Goal: Task Accomplishment & Management: Complete application form

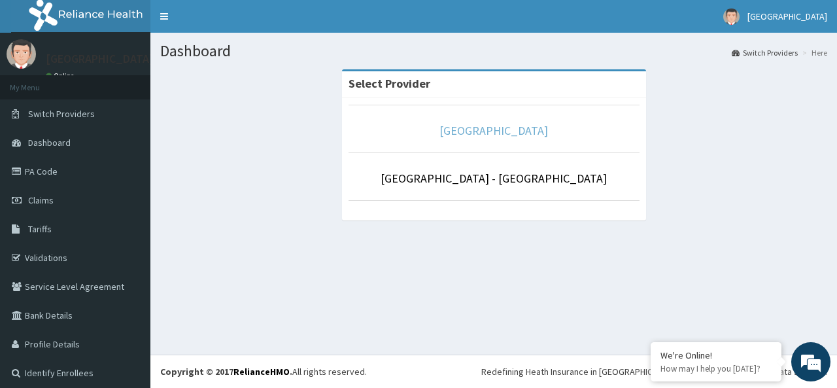
click at [474, 131] on link "[GEOGRAPHIC_DATA]" at bounding box center [493, 130] width 108 height 15
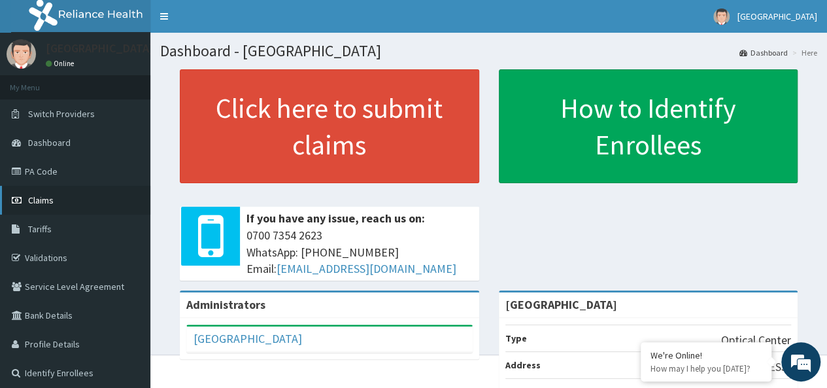
click at [91, 202] on link "Claims" at bounding box center [75, 200] width 150 height 29
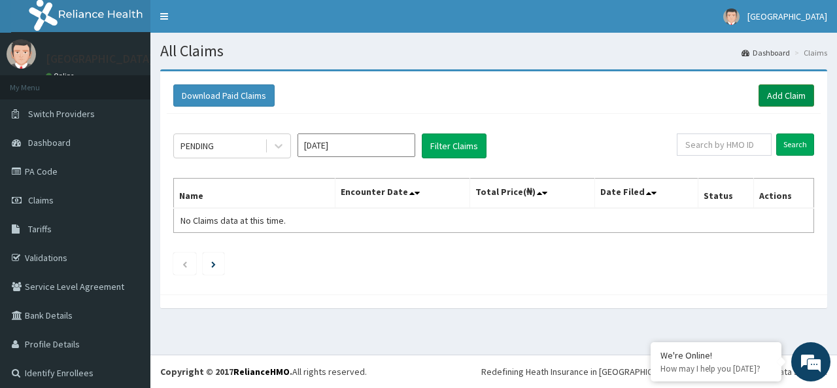
click at [778, 97] on link "Add Claim" at bounding box center [786, 95] width 56 height 22
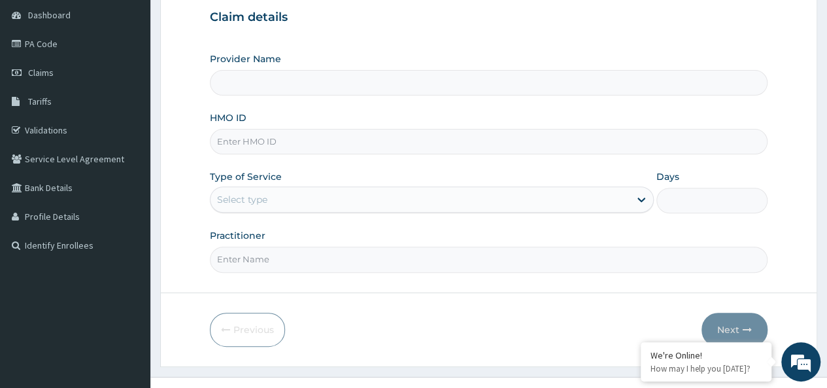
scroll to position [146, 0]
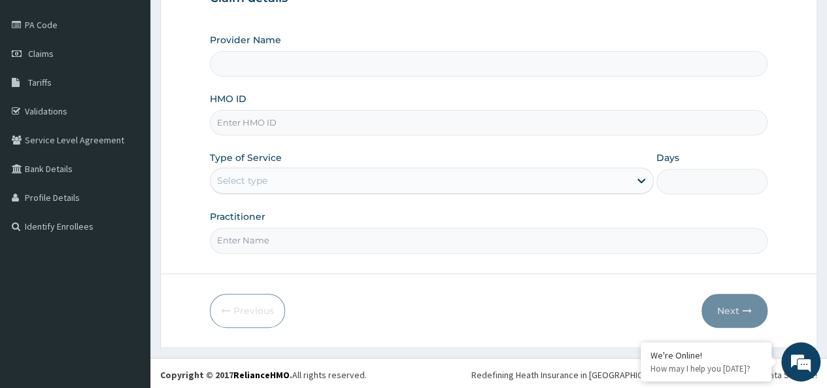
type input "[GEOGRAPHIC_DATA]"
click at [376, 121] on input "HMO ID" at bounding box center [488, 122] width 557 height 25
type input "CCP/10055/A"
click at [448, 185] on div "Select type" at bounding box center [419, 180] width 419 height 21
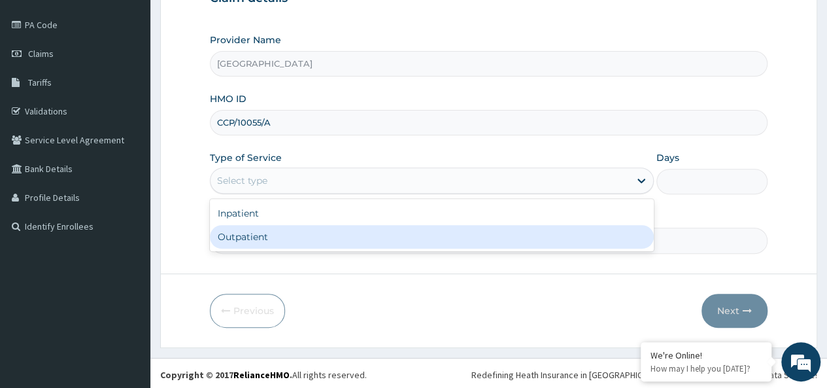
click at [440, 229] on div "Outpatient" at bounding box center [432, 237] width 444 height 24
type input "1"
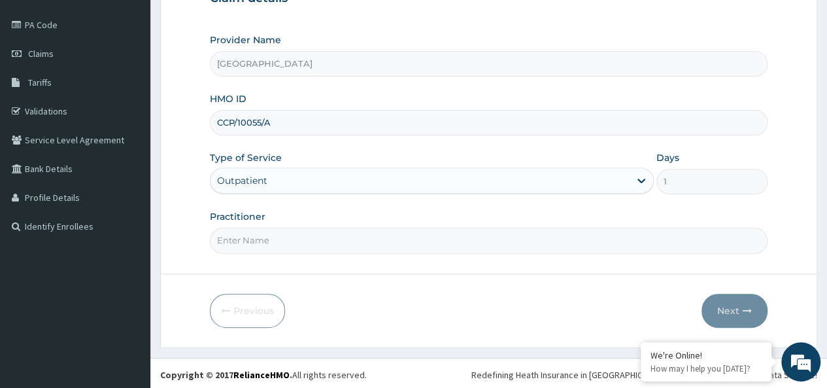
click at [447, 248] on input "Practitioner" at bounding box center [488, 239] width 557 height 25
type input "DR PRECIOUS OKAA-OZUOA"
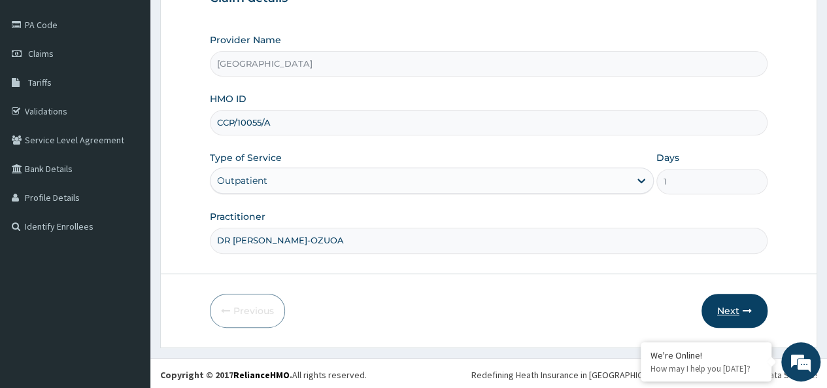
click at [714, 312] on button "Next" at bounding box center [734, 310] width 66 height 34
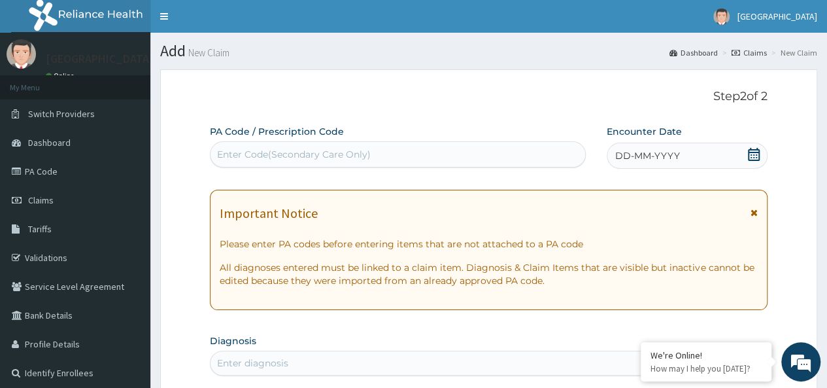
click at [512, 159] on div "Enter Code(Secondary Care Only)" at bounding box center [397, 154] width 374 height 21
paste input "PA/9C25E6"
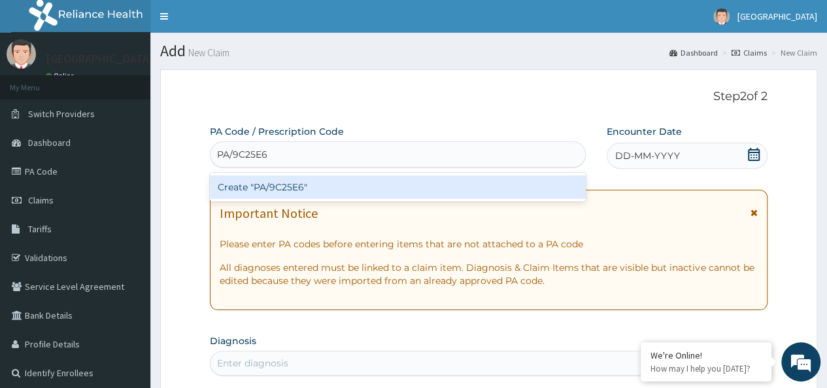
type input "PA/9C25E6"
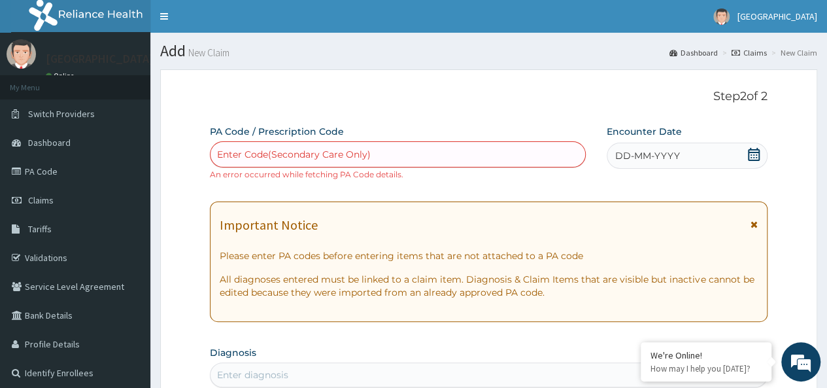
click at [525, 152] on div "Enter Code(Secondary Care Only)" at bounding box center [397, 154] width 374 height 21
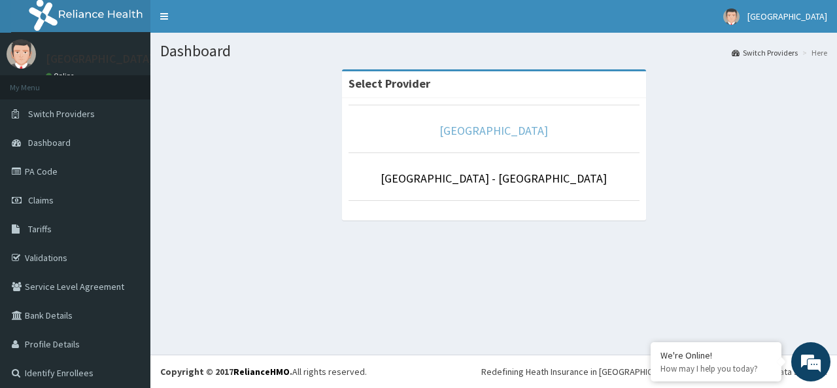
click at [486, 135] on link "[GEOGRAPHIC_DATA]" at bounding box center [493, 130] width 108 height 15
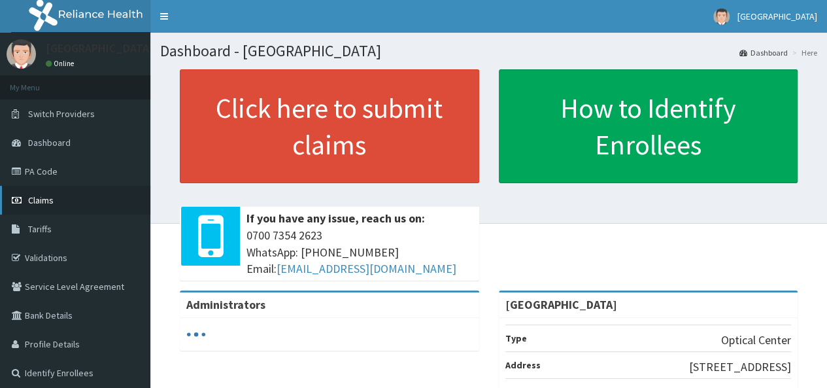
click at [29, 205] on span "Claims" at bounding box center [40, 200] width 25 height 12
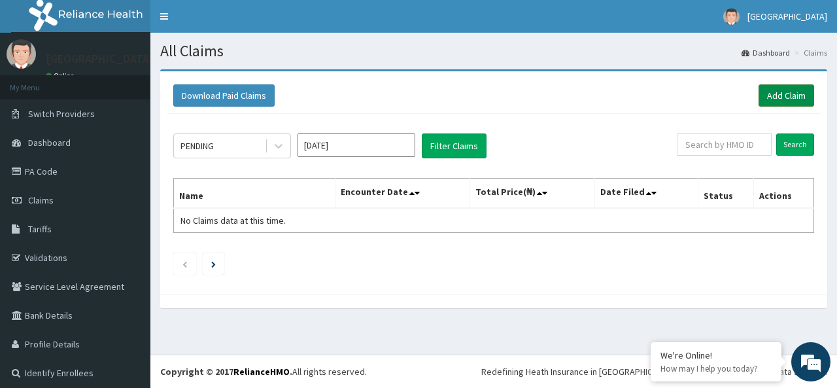
click at [769, 95] on link "Add Claim" at bounding box center [786, 95] width 56 height 22
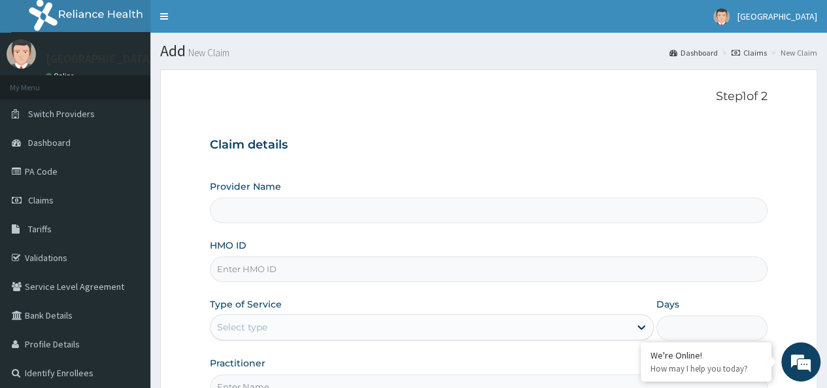
type input "[GEOGRAPHIC_DATA]"
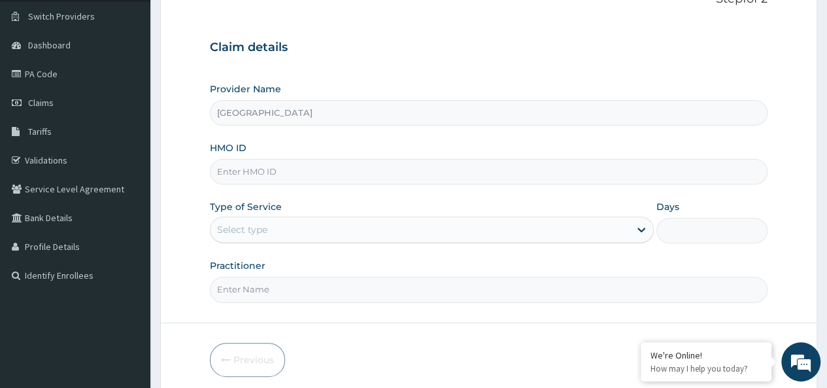
scroll to position [116, 0]
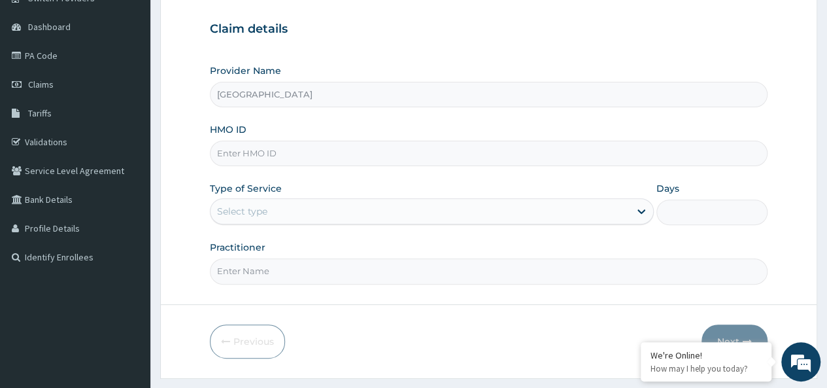
click at [446, 161] on input "HMO ID" at bounding box center [488, 153] width 557 height 25
type input "CCP/10055/A"
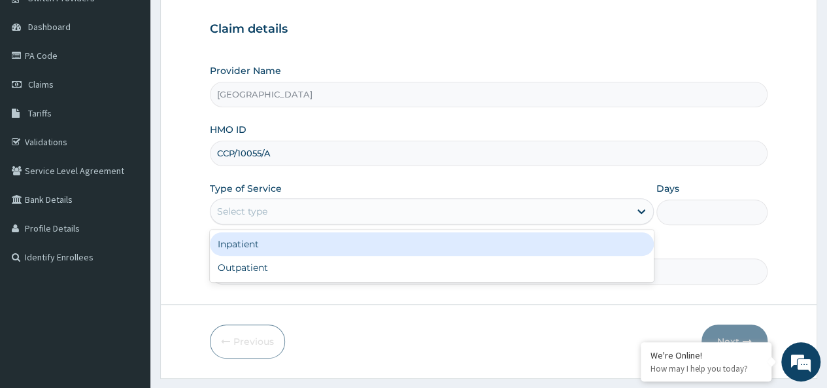
click at [471, 215] on div "Select type" at bounding box center [419, 211] width 419 height 21
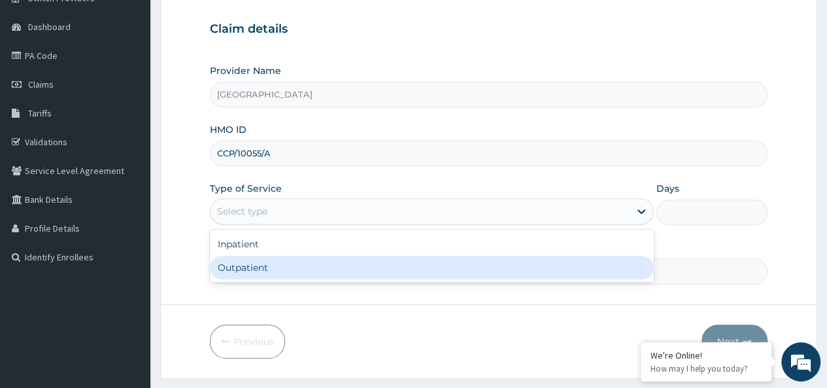
click at [442, 278] on div "Outpatient" at bounding box center [432, 268] width 444 height 24
type input "1"
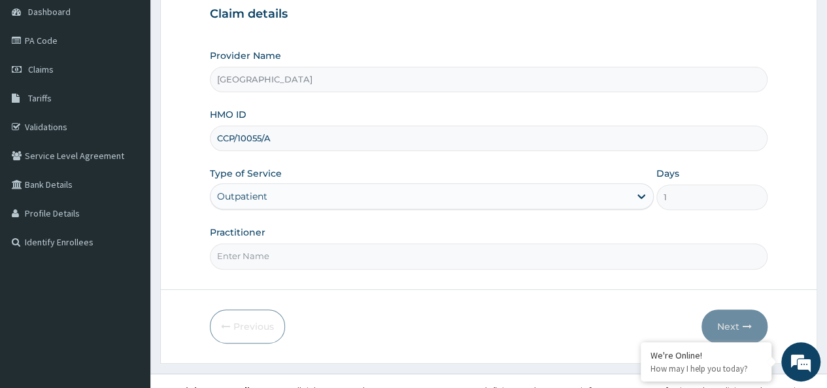
scroll to position [146, 0]
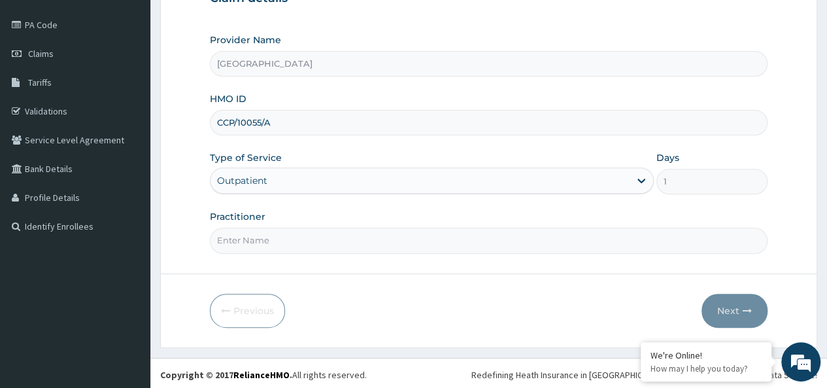
click at [440, 234] on input "Practitioner" at bounding box center [488, 239] width 557 height 25
type input "DR PRECIOUS OKAA-OZUOA"
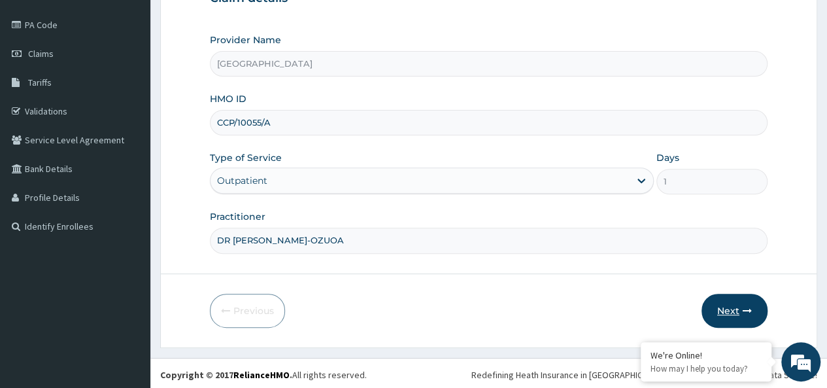
click at [720, 312] on button "Next" at bounding box center [734, 310] width 66 height 34
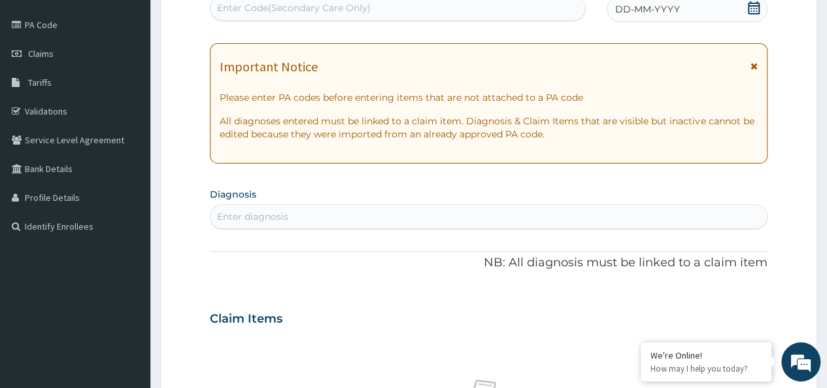
scroll to position [0, 0]
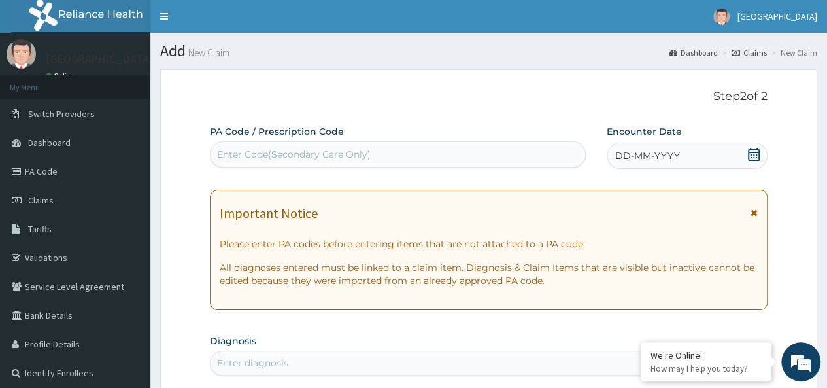
click at [535, 159] on div "Enter Code(Secondary Care Only)" at bounding box center [397, 154] width 374 height 21
click at [742, 154] on div "DD-MM-YYYY" at bounding box center [687, 155] width 161 height 26
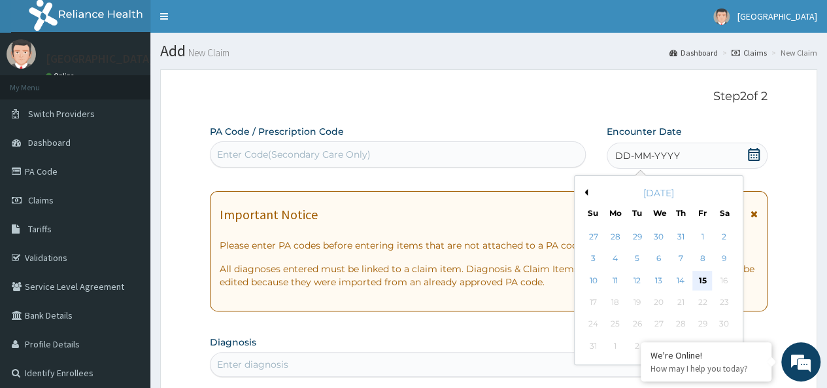
click at [698, 277] on div "15" at bounding box center [702, 281] width 20 height 20
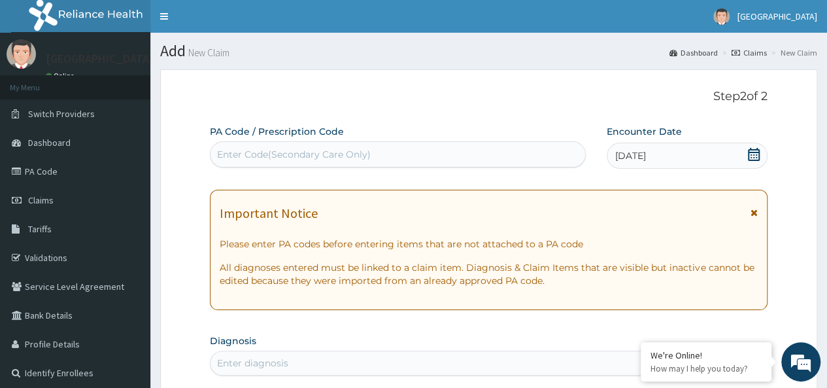
click at [549, 158] on div "Enter Code(Secondary Care Only)" at bounding box center [397, 154] width 374 height 21
paste input "PA/9C25E6"
type input "PA/9C25E6"
click at [476, 154] on div "Enter Code(Secondary Care Only)" at bounding box center [397, 154] width 374 height 21
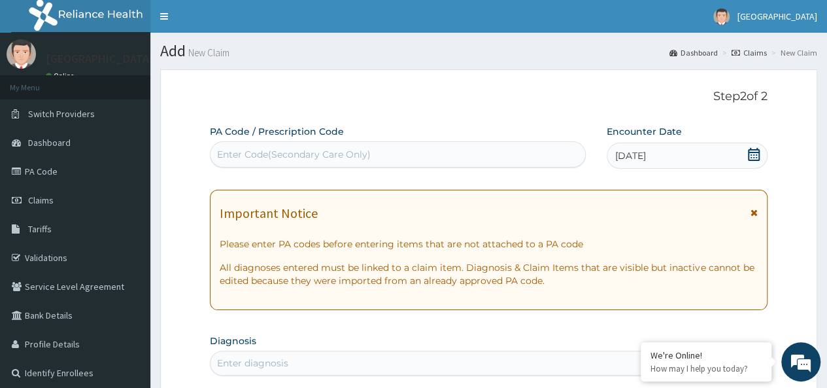
paste input "PA/9C25E6"
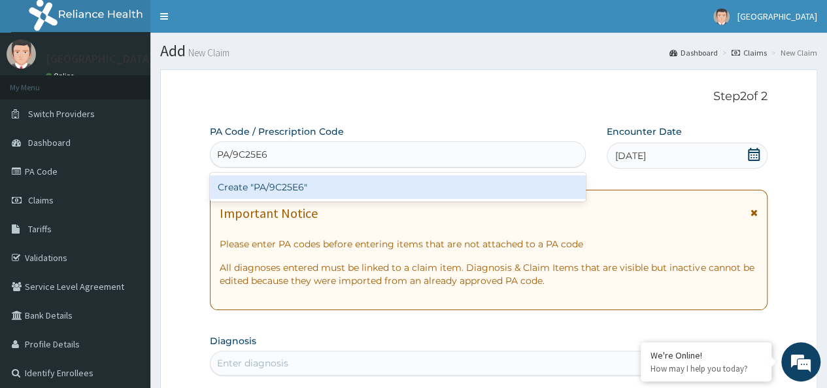
type input "PA/9C25E6"
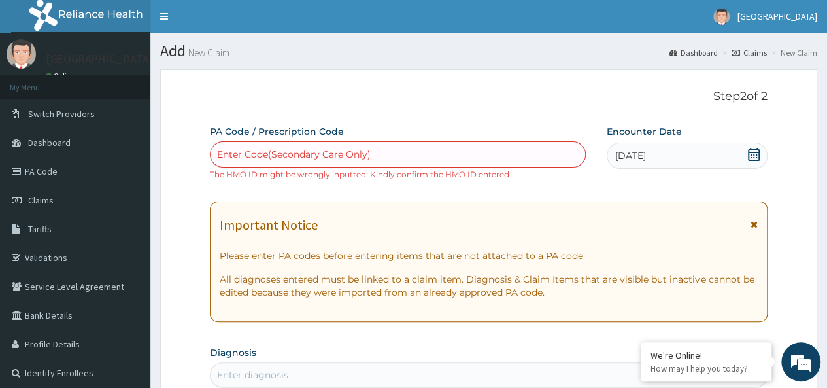
click at [395, 152] on div "Enter Code(Secondary Care Only)" at bounding box center [397, 154] width 374 height 21
paste input "PA/E72C1B"
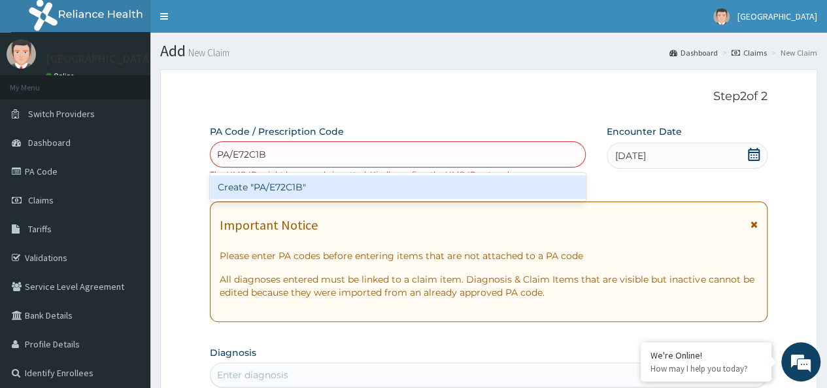
type input "PA/E72C1B"
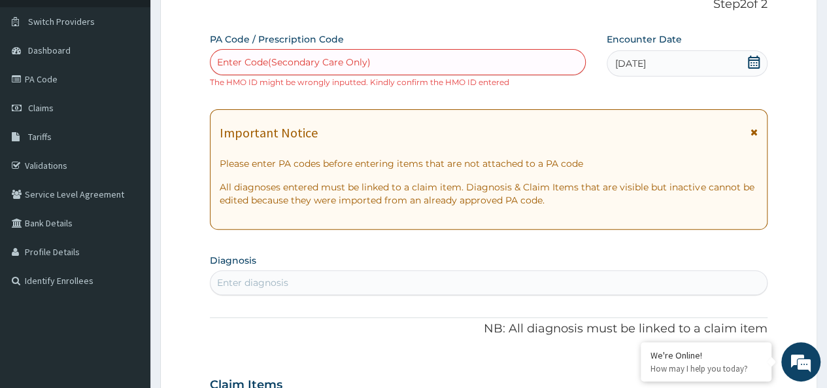
scroll to position [87, 0]
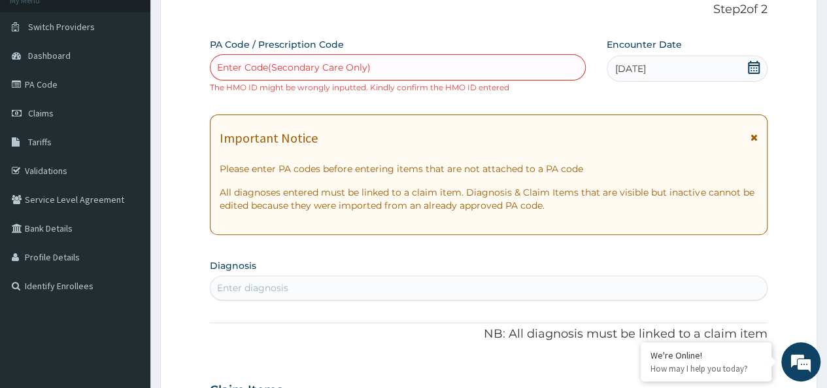
click at [481, 71] on div "Enter Code(Secondary Care Only)" at bounding box center [397, 67] width 374 height 21
paste input "PA/E72C1B"
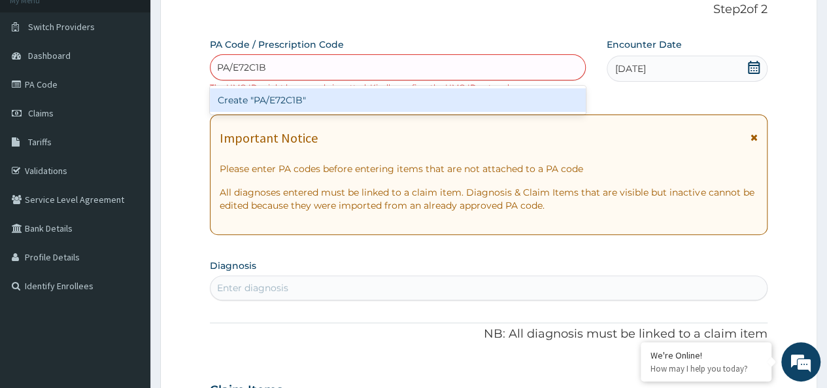
type input "PA/E72C1B"
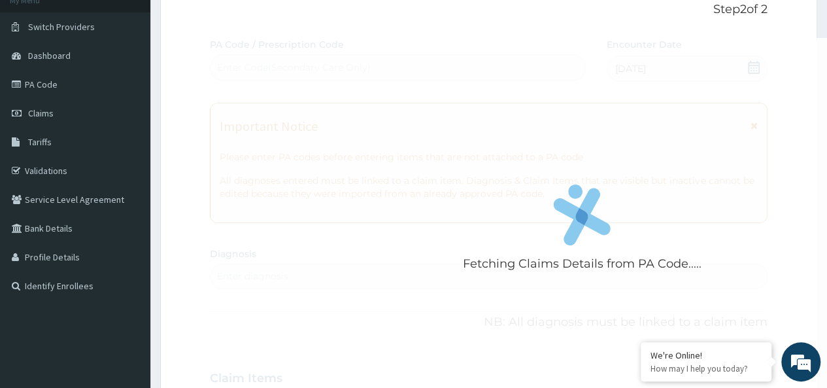
click at [708, 61] on div "Fetching Claims Details from PA Code..... PA Code / Prescription Code Enter Cod…" at bounding box center [488, 376] width 557 height 676
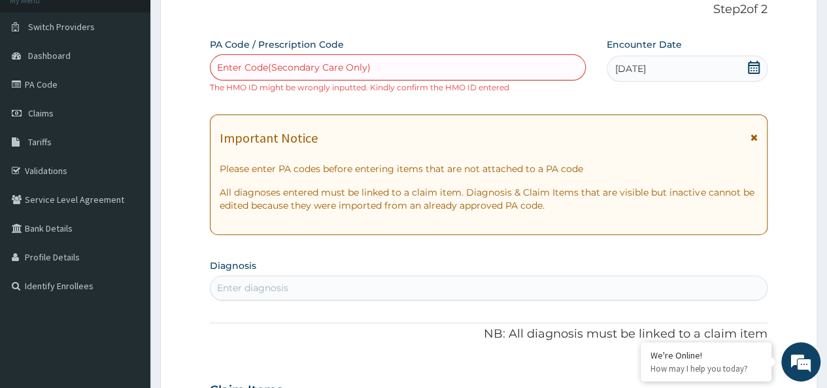
click at [486, 69] on div "Enter Code(Secondary Care Only)" at bounding box center [397, 67] width 374 height 21
click at [482, 65] on div "Enter Code(Secondary Care Only)" at bounding box center [397, 67] width 374 height 21
paste input "PA/E72C1B"
type input "PA/E72C1B"
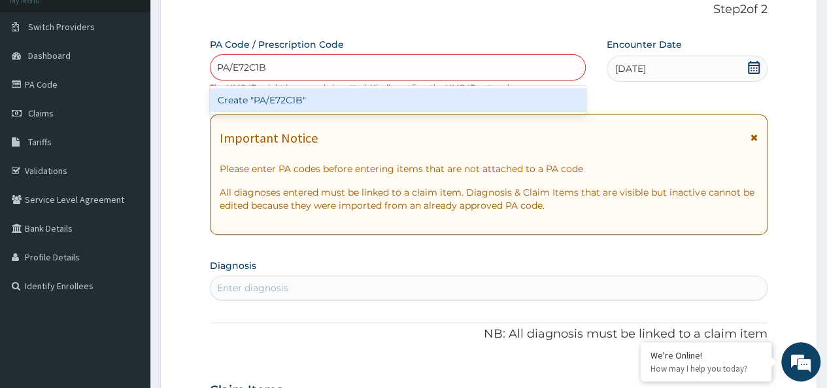
click at [460, 98] on div "Create "PA/E72C1B"" at bounding box center [397, 100] width 375 height 24
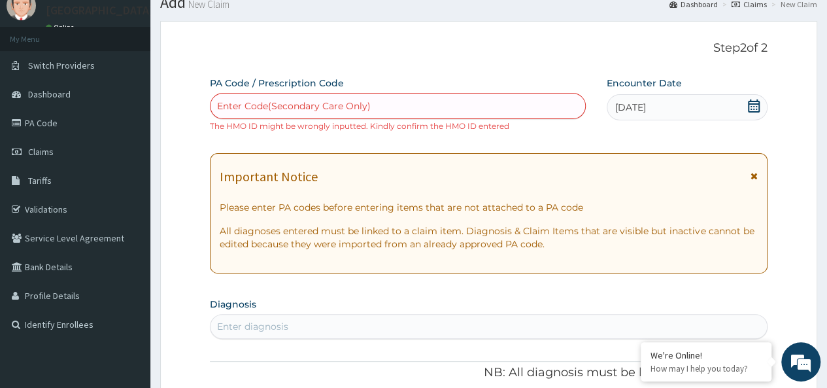
scroll to position [0, 0]
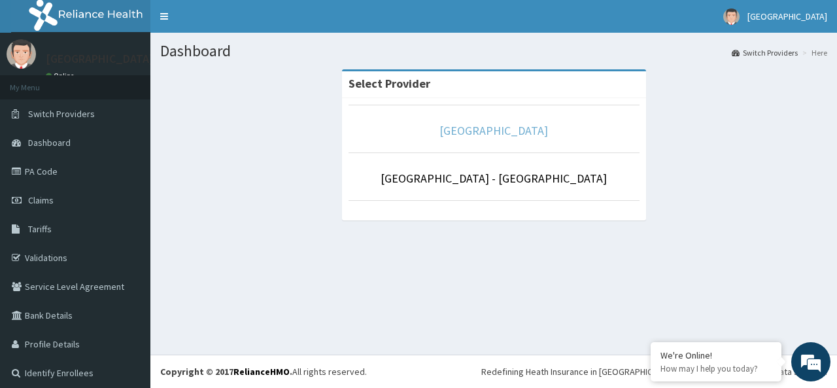
click at [512, 127] on link "[GEOGRAPHIC_DATA]" at bounding box center [493, 130] width 108 height 15
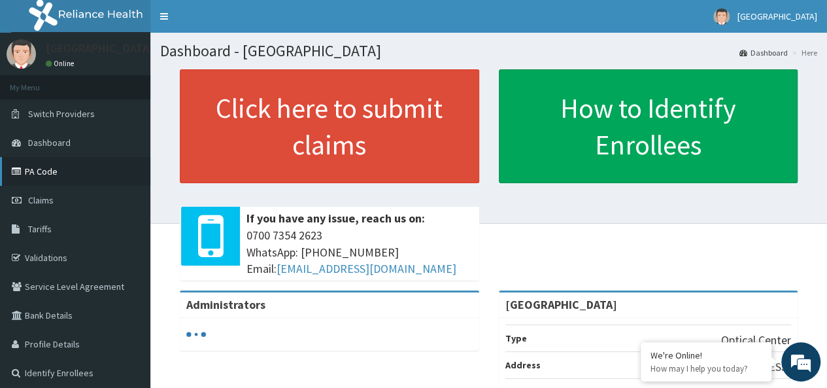
click at [82, 182] on link "PA Code" at bounding box center [75, 171] width 150 height 29
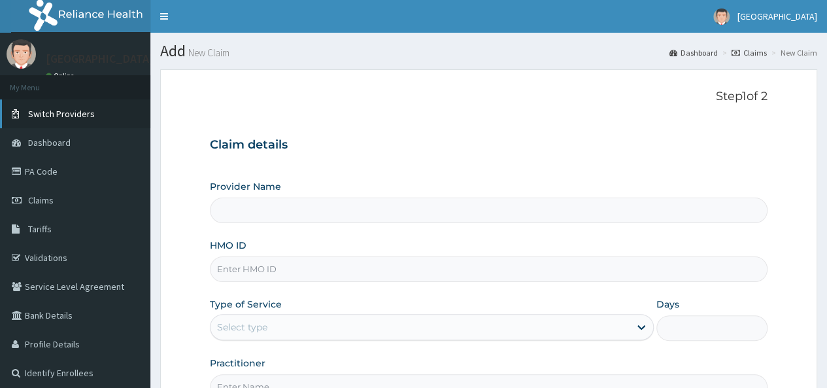
type input "[GEOGRAPHIC_DATA]"
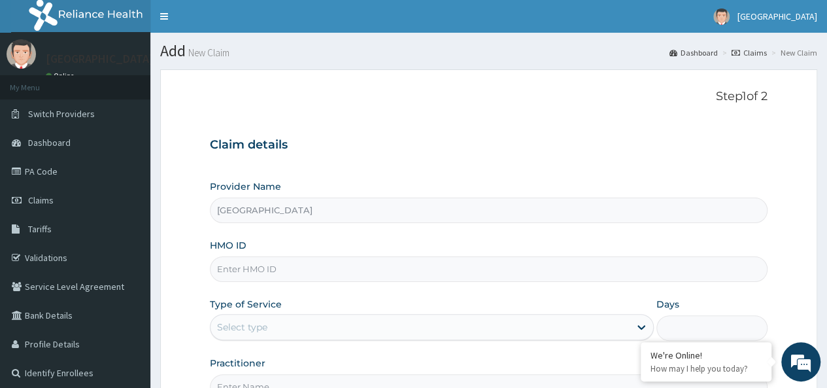
click at [406, 228] on div "Provider Name Cypress Eye Centre HMO ID Type of Service Select type Days Practi…" at bounding box center [488, 290] width 557 height 220
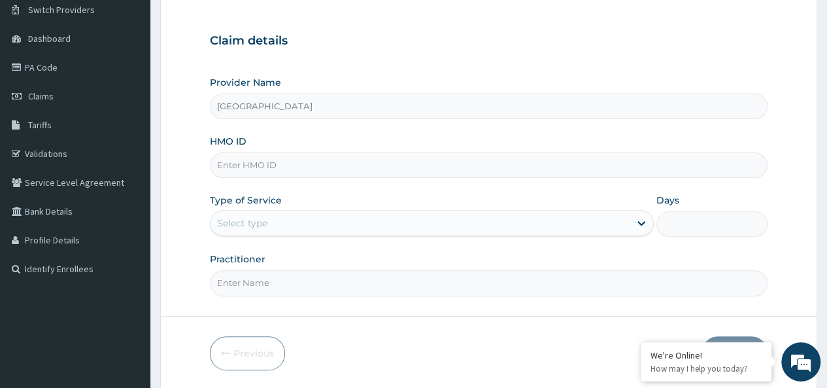
scroll to position [103, 0]
